Goal: Find contact information: Find contact information

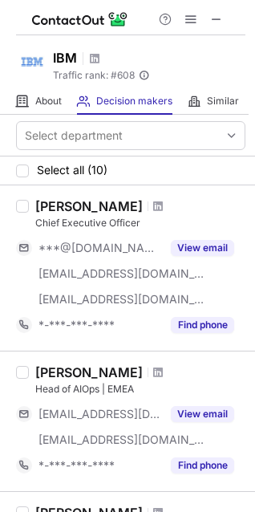
click at [198, 243] on button "View email" at bounding box center [202, 248] width 63 height 16
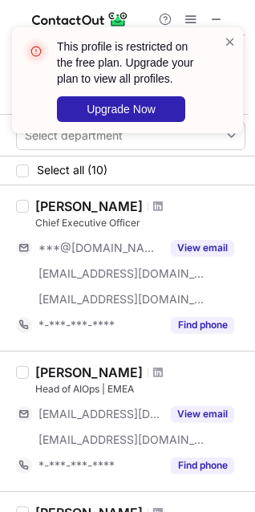
click at [188, 417] on button "View email" at bounding box center [202, 414] width 63 height 16
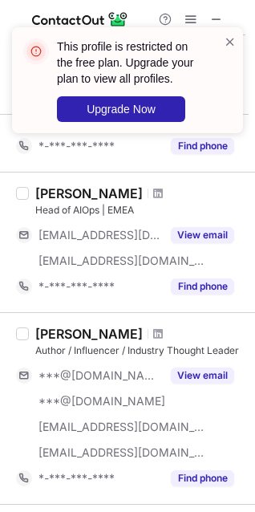
scroll to position [205, 0]
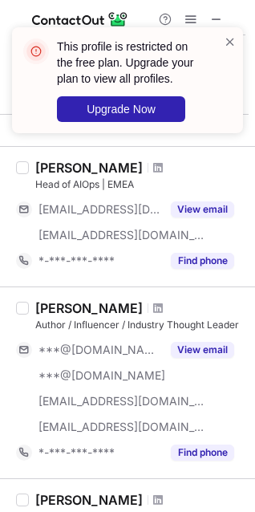
click at [210, 353] on button "View email" at bounding box center [202, 350] width 63 height 16
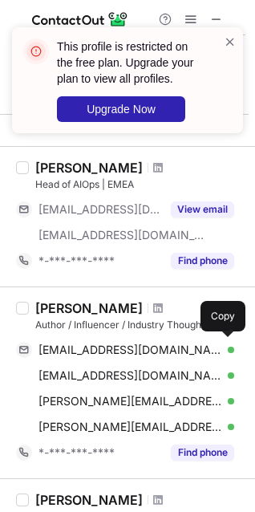
click at [109, 354] on span "kvjacksn@gmail.com" at bounding box center [131, 350] width 184 height 14
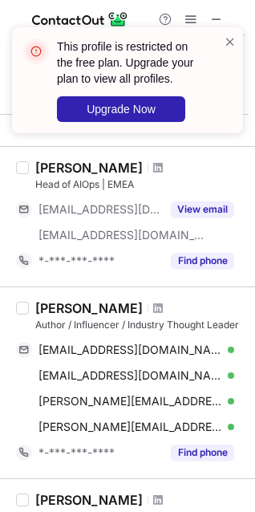
click at [71, 308] on div "Kevin L Jackson" at bounding box center [89, 308] width 108 height 16
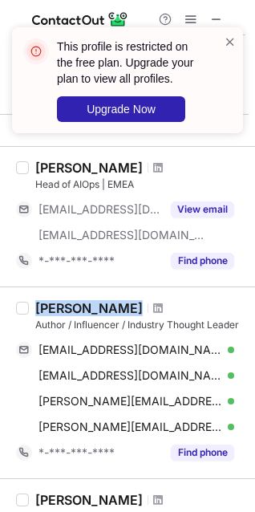
click at [71, 308] on div "Kevin L Jackson" at bounding box center [89, 308] width 108 height 16
copy div "Kevin L Jackson"
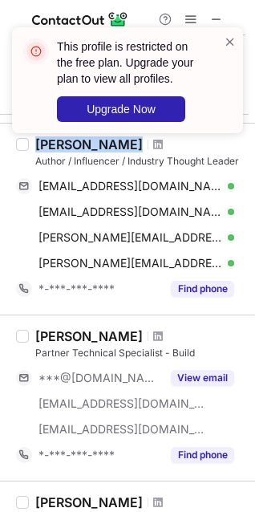
scroll to position [370, 0]
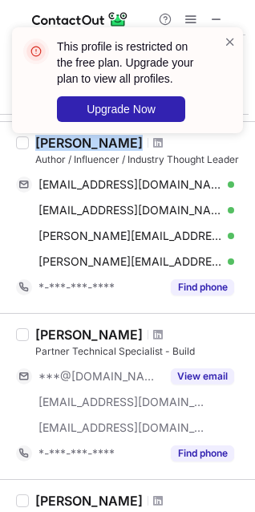
click at [206, 377] on button "View email" at bounding box center [202, 377] width 63 height 16
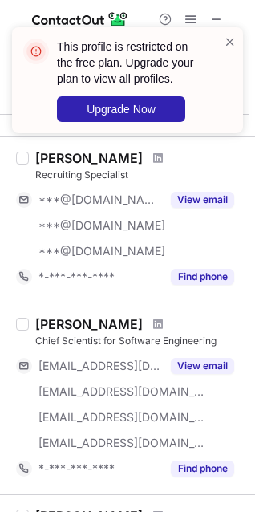
scroll to position [735, 0]
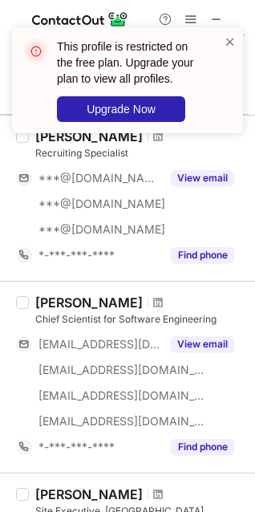
click at [213, 348] on button "View email" at bounding box center [202, 344] width 63 height 16
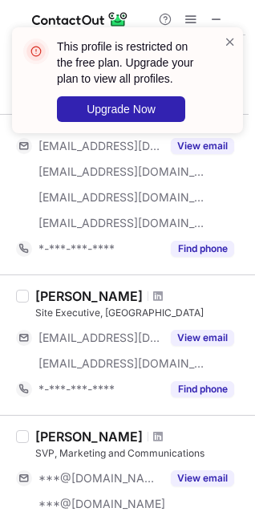
scroll to position [937, 0]
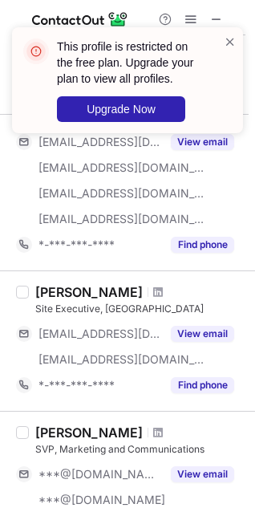
click at [206, 335] on button "View email" at bounding box center [202, 334] width 63 height 16
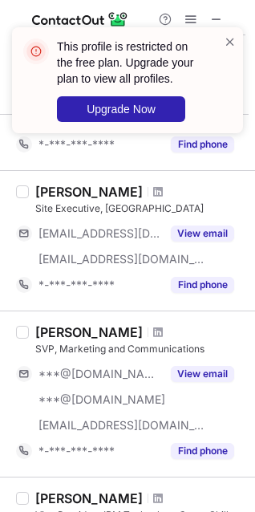
scroll to position [1049, 0]
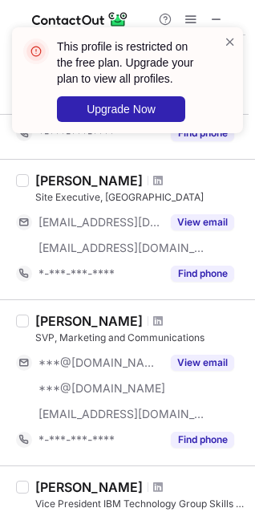
click at [213, 364] on button "View email" at bounding box center [202, 363] width 63 height 16
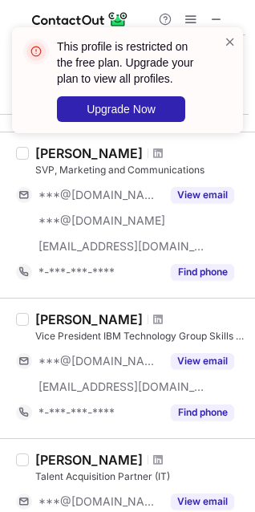
scroll to position [1226, 0]
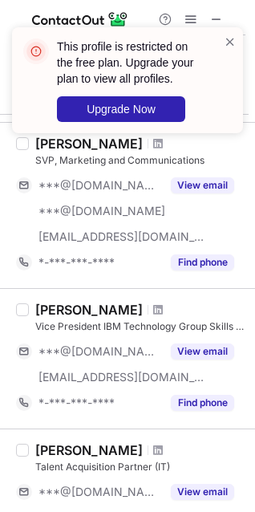
click at [213, 350] on button "View email" at bounding box center [202, 352] width 63 height 16
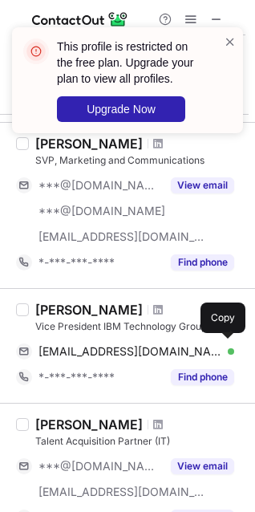
click at [112, 344] on div "paulzikopoulos@gmail.com Verified Send email Copy" at bounding box center [125, 352] width 218 height 26
click at [98, 313] on div "Paul Zikopoulos" at bounding box center [89, 310] width 108 height 16
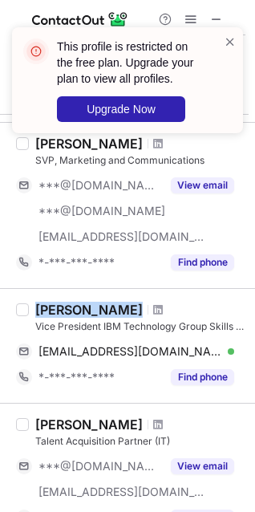
click at [98, 313] on div "Paul Zikopoulos" at bounding box center [89, 310] width 108 height 16
copy div "Paul Zikopoulos"
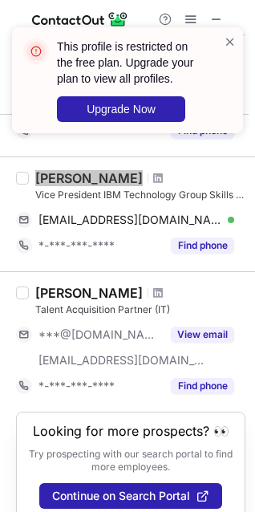
scroll to position [1395, 0]
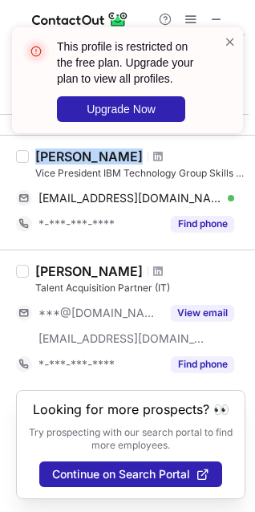
click at [200, 305] on button "View email" at bounding box center [202, 313] width 63 height 16
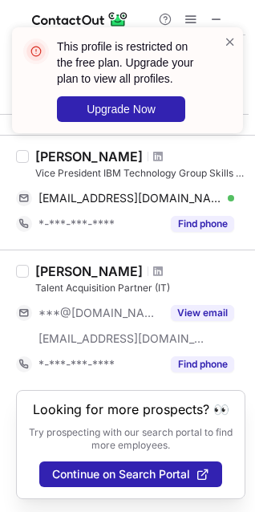
click at [228, 40] on span at bounding box center [230, 42] width 13 height 16
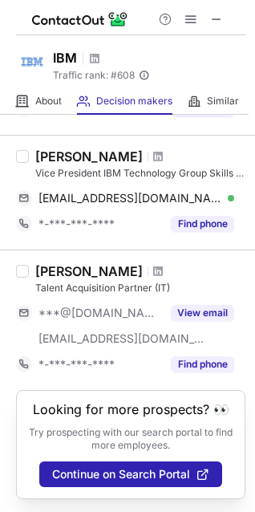
click at [216, 22] on span at bounding box center [216, 19] width 13 height 13
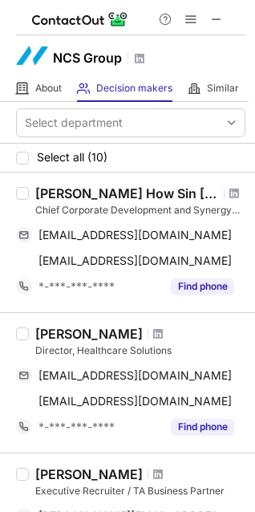
click at [218, 18] on span at bounding box center [216, 19] width 13 height 13
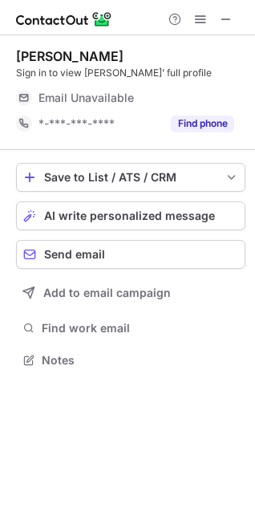
scroll to position [349, 255]
click at [224, 18] on span at bounding box center [226, 19] width 13 height 13
click at [197, 94] on button "View email" at bounding box center [202, 98] width 63 height 16
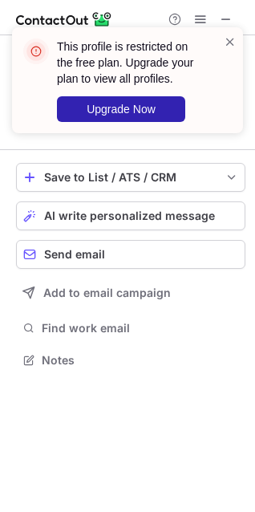
click at [230, 39] on span at bounding box center [230, 42] width 13 height 16
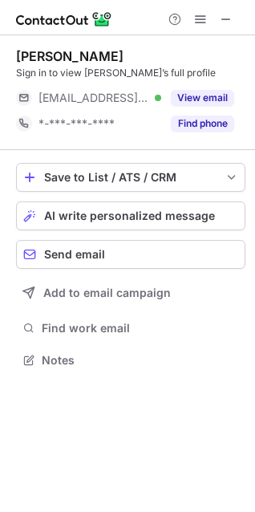
click at [231, 22] on span at bounding box center [226, 19] width 13 height 13
click at [187, 95] on button "View email" at bounding box center [202, 98] width 63 height 16
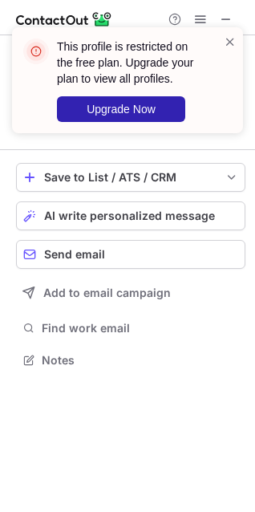
click at [226, 37] on span at bounding box center [230, 42] width 13 height 16
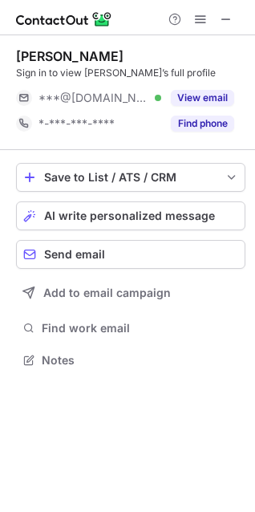
click at [225, 17] on span at bounding box center [226, 19] width 13 height 13
click at [197, 85] on div "View email" at bounding box center [197, 98] width 73 height 26
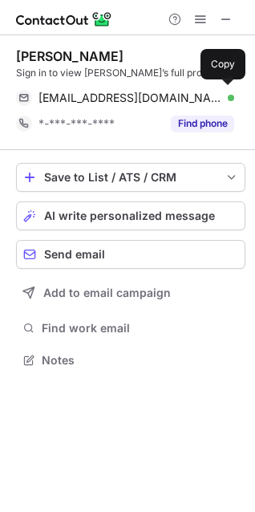
click at [124, 91] on span "davidgoh@aem.com.sg" at bounding box center [131, 98] width 184 height 14
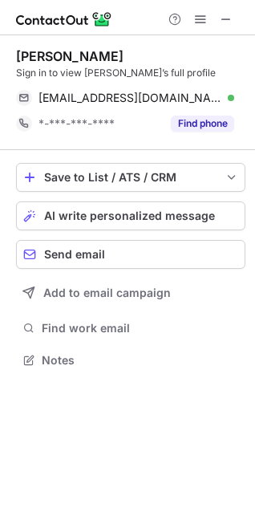
click at [43, 47] on div "David Goh Sign in to view David’s full profile davidgoh@aem.com.sg Verified Sen…" at bounding box center [131, 92] width 230 height 115
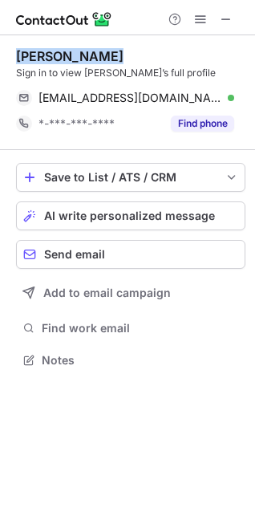
click at [43, 47] on div "David Goh Sign in to view David’s full profile davidgoh@aem.com.sg Verified Sen…" at bounding box center [131, 92] width 230 height 115
copy div "David Goh"
click at [224, 18] on span at bounding box center [226, 19] width 13 height 13
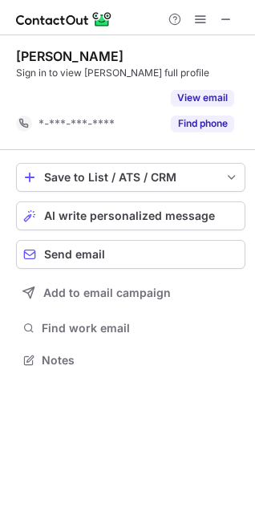
scroll to position [324, 255]
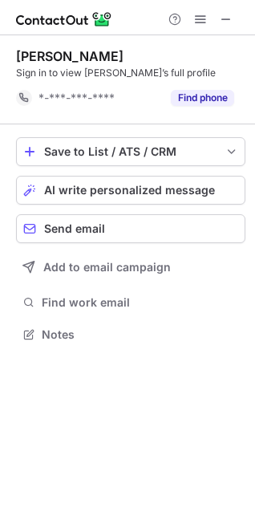
scroll to position [324, 255]
click at [226, 19] on span at bounding box center [226, 19] width 13 height 13
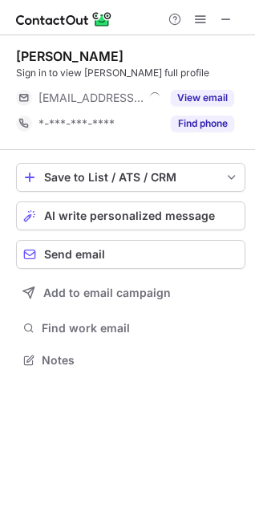
scroll to position [349, 255]
click at [226, 18] on span at bounding box center [226, 19] width 13 height 13
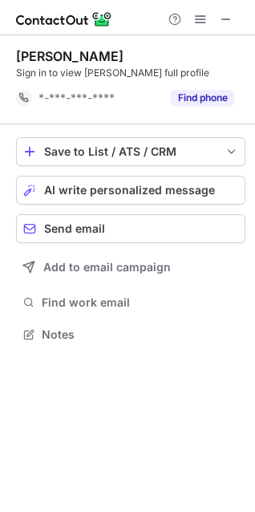
scroll to position [324, 255]
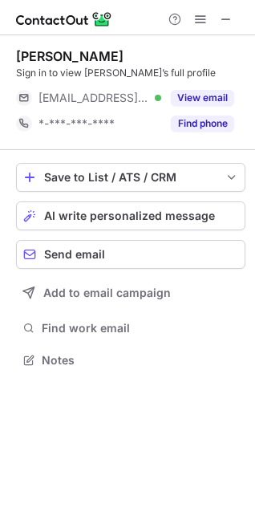
scroll to position [349, 255]
click at [190, 99] on button "View email" at bounding box center [202, 98] width 63 height 16
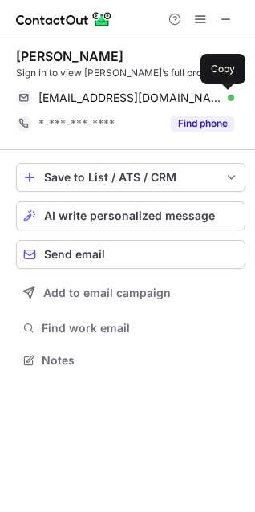
click at [225, 97] on span at bounding box center [226, 98] width 13 height 13
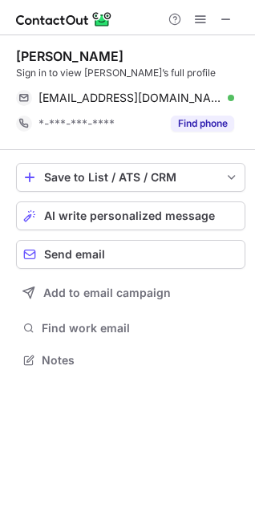
click at [68, 51] on div "Josef Zimlich" at bounding box center [70, 56] width 108 height 16
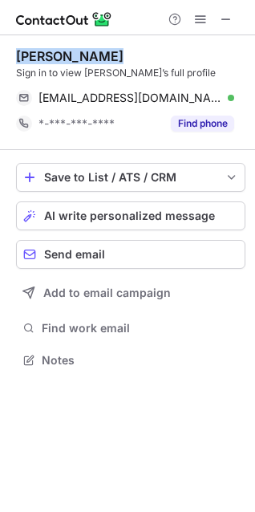
click at [68, 51] on div "Josef Zimlich" at bounding box center [70, 56] width 108 height 16
copy div "Josef Zimlich"
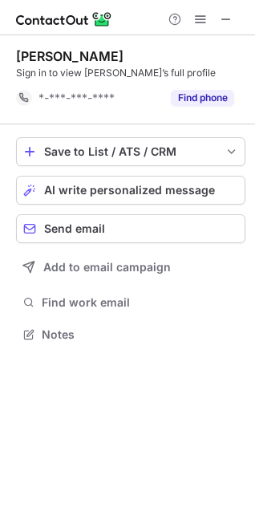
scroll to position [324, 255]
click at [234, 15] on button at bounding box center [226, 19] width 19 height 19
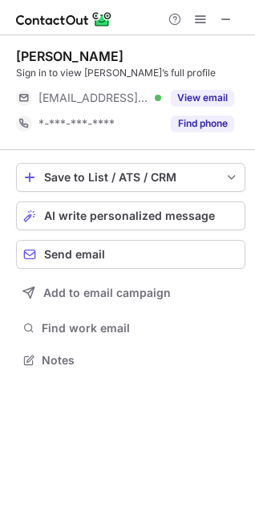
scroll to position [349, 255]
click at [226, 96] on button "View email" at bounding box center [202, 98] width 63 height 16
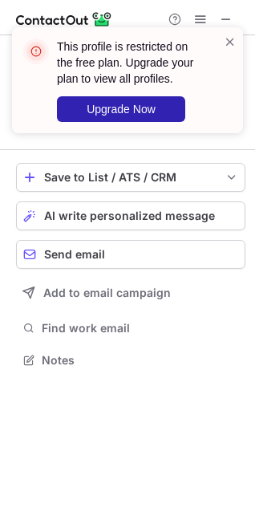
click at [229, 38] on span at bounding box center [230, 42] width 13 height 16
